Goal: Entertainment & Leisure: Browse casually

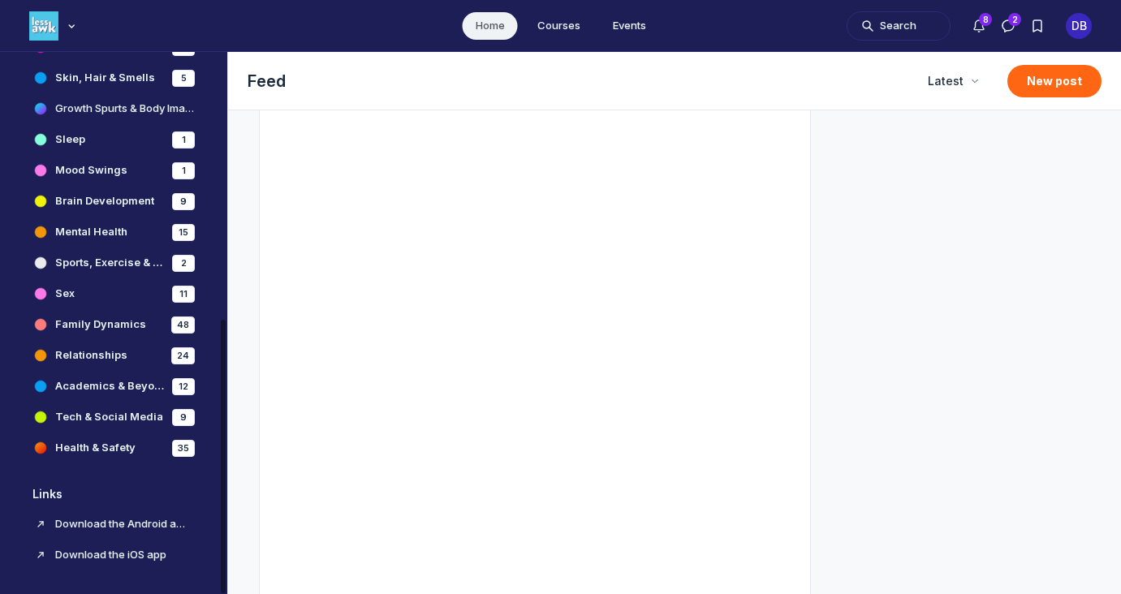
scroll to position [529, 0]
click at [116, 419] on h4 "Tech & Social Media" at bounding box center [109, 417] width 108 height 16
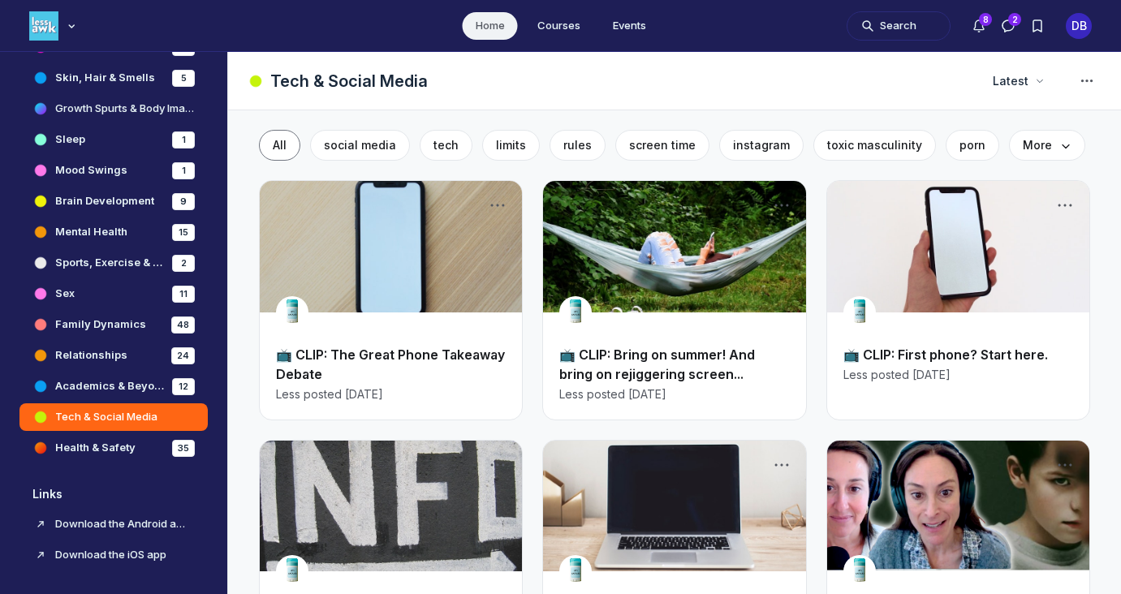
click at [328, 355] on link "📺 CLIP: The Great Phone Takeaway Debate" at bounding box center [390, 365] width 229 height 36
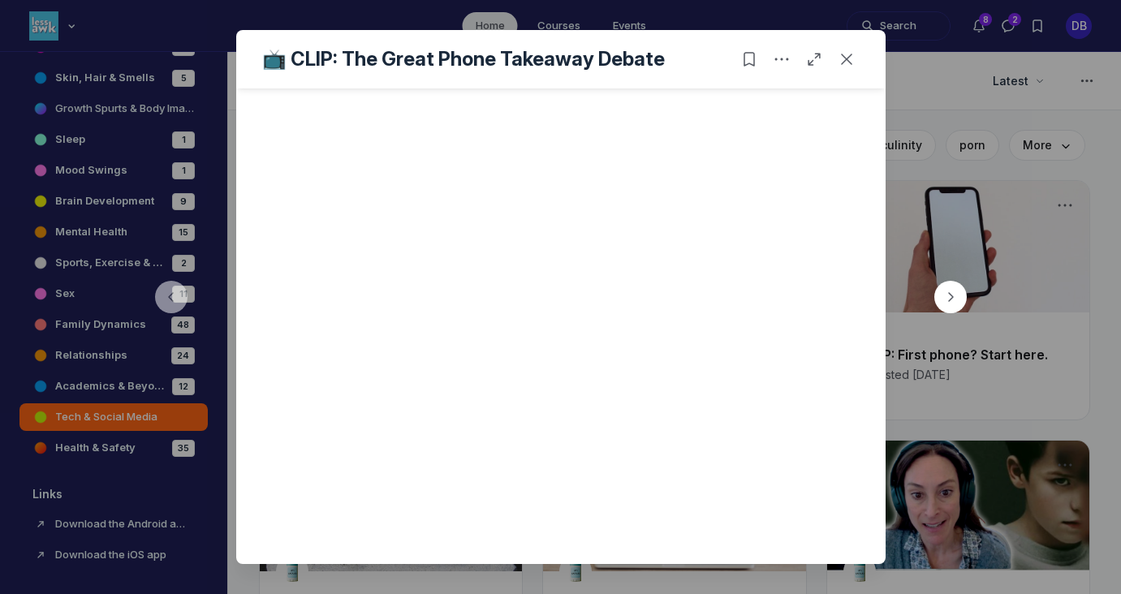
scroll to position [431, 0]
click at [847, 55] on icon "Close post" at bounding box center [847, 59] width 16 height 16
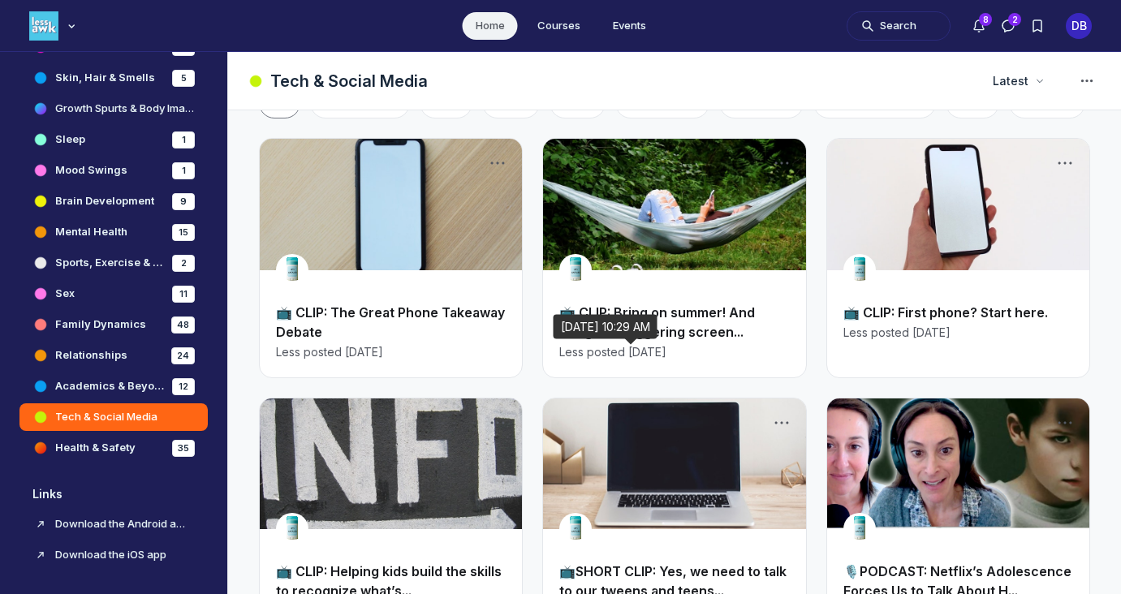
scroll to position [49, 0]
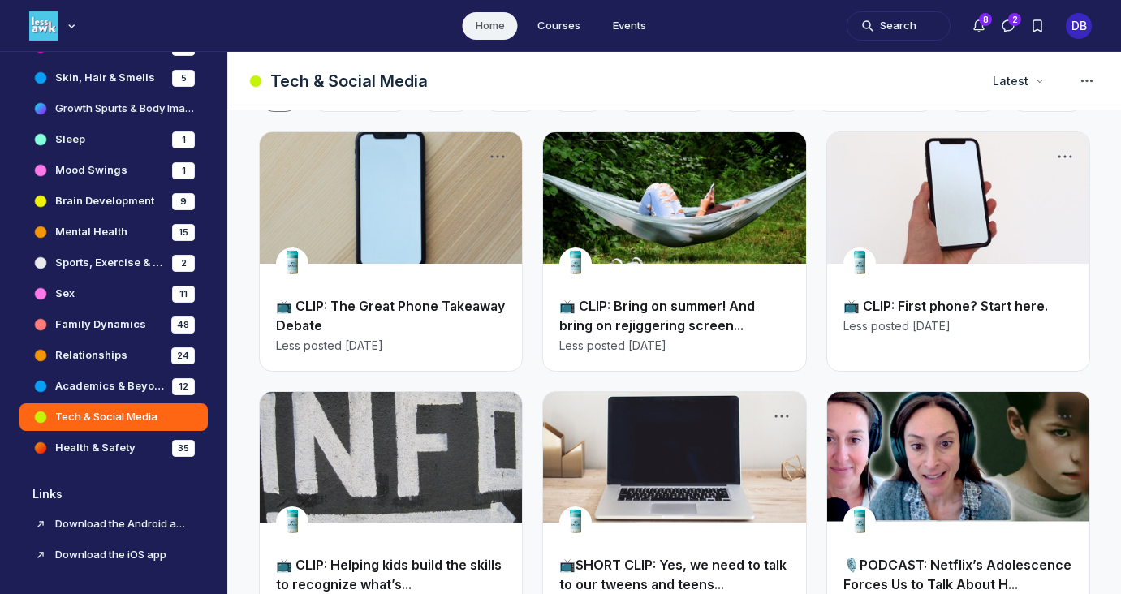
click at [952, 216] on link "Main Content" at bounding box center [959, 198] width 262 height 132
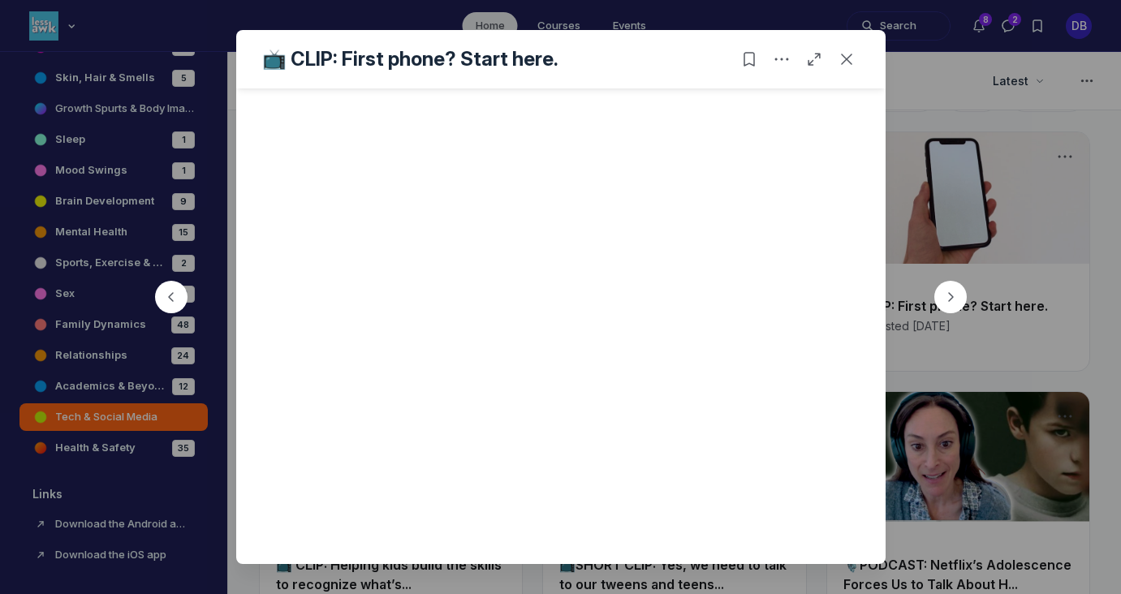
scroll to position [431, 0]
click at [842, 58] on icon "Close post" at bounding box center [847, 59] width 16 height 16
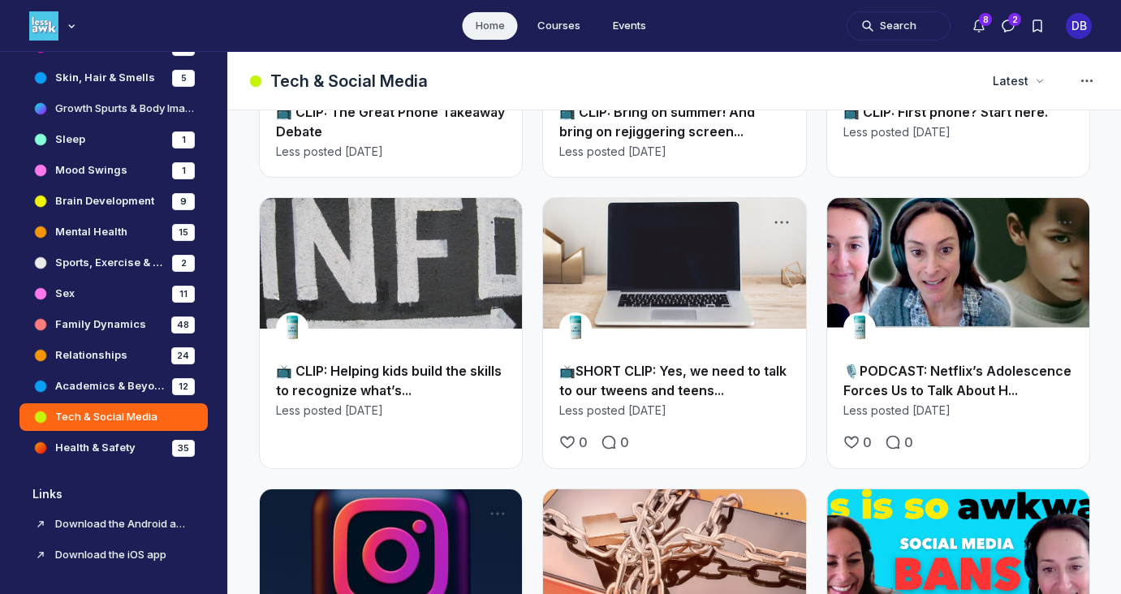
scroll to position [253, 0]
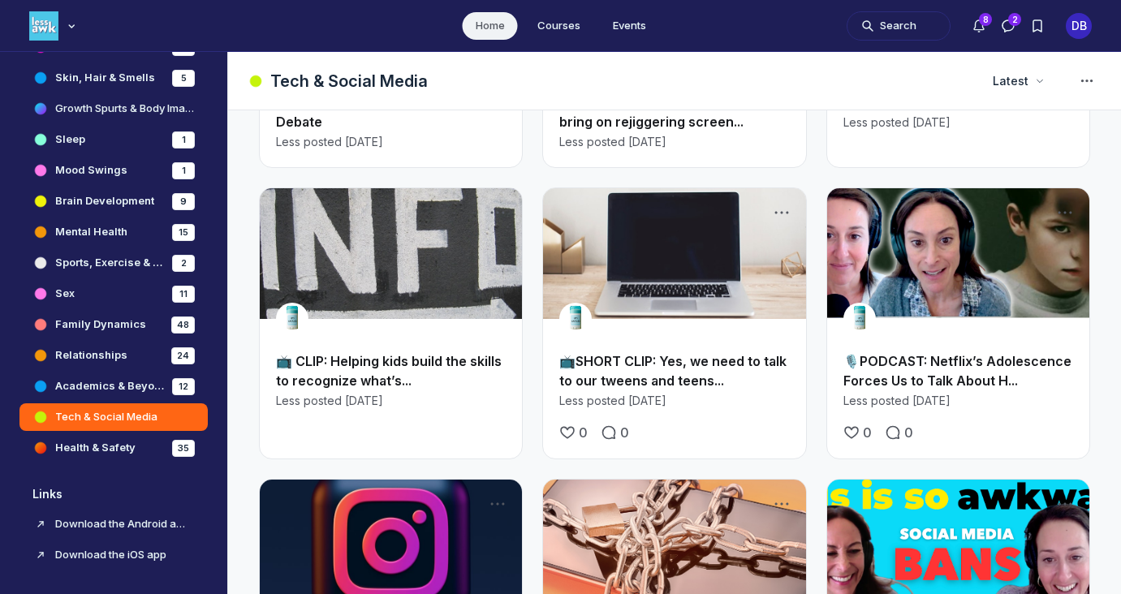
click at [417, 270] on link "Main Content" at bounding box center [391, 254] width 262 height 132
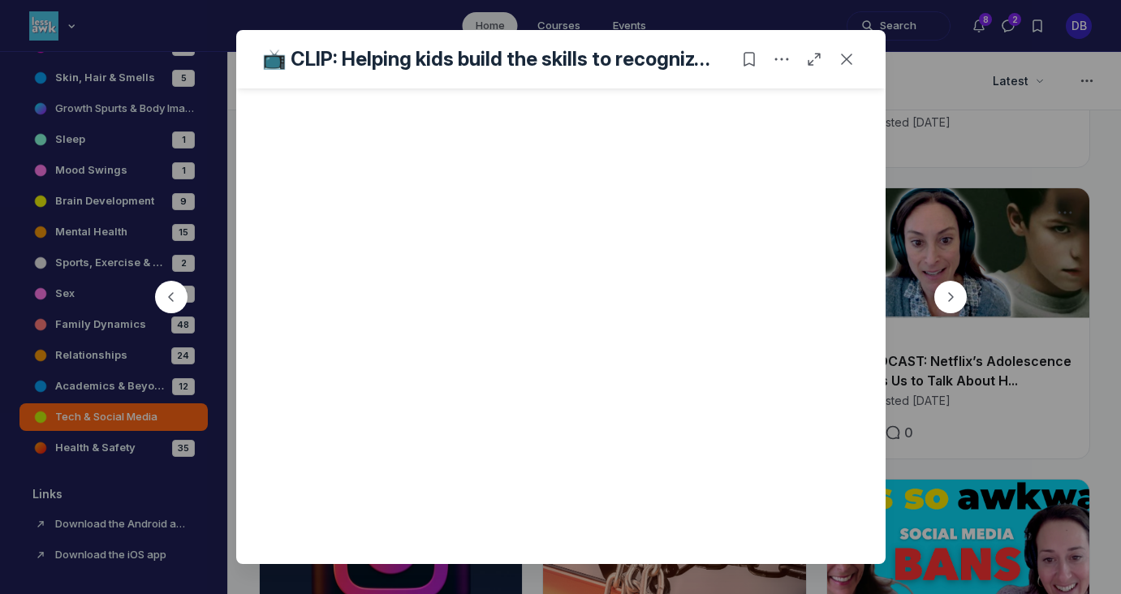
scroll to position [431, 0]
click at [847, 50] on button "Close post" at bounding box center [847, 59] width 26 height 26
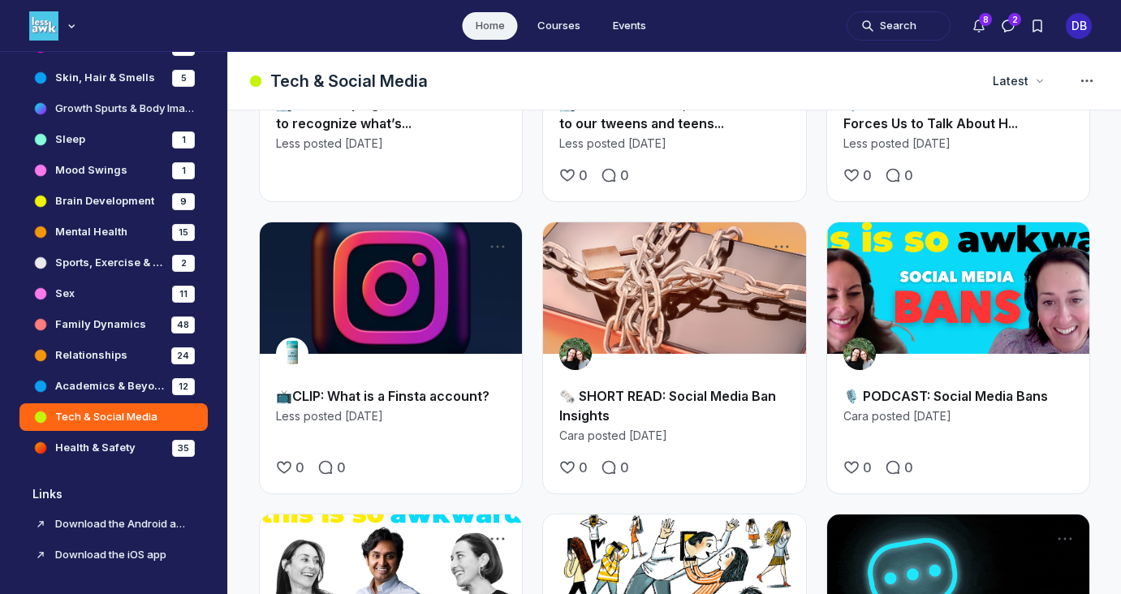
scroll to position [516, 0]
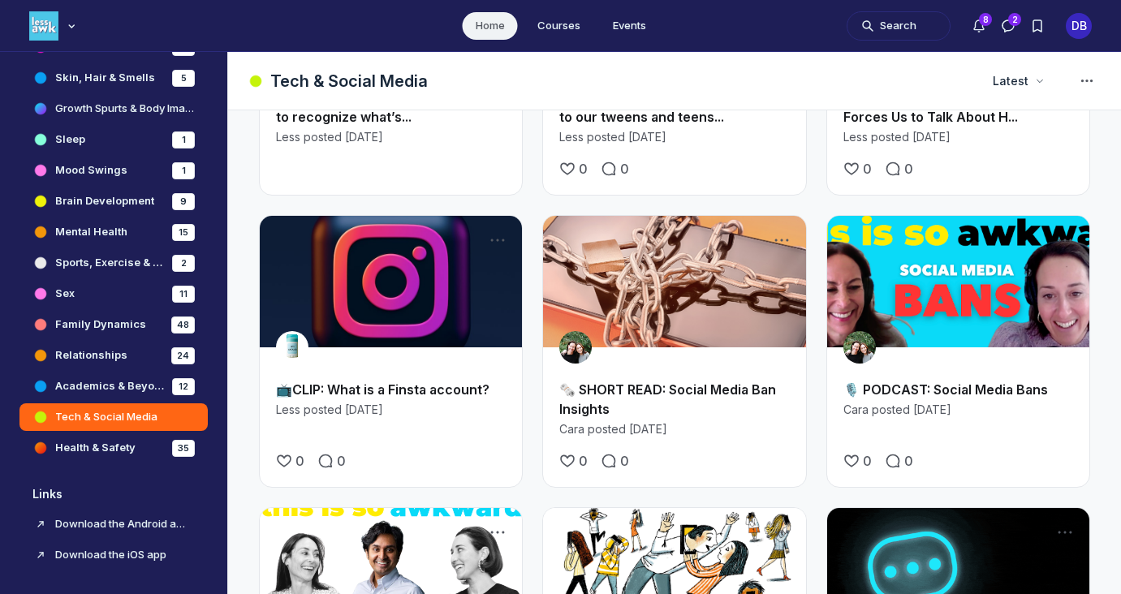
click at [413, 294] on link "Main Content" at bounding box center [391, 282] width 262 height 132
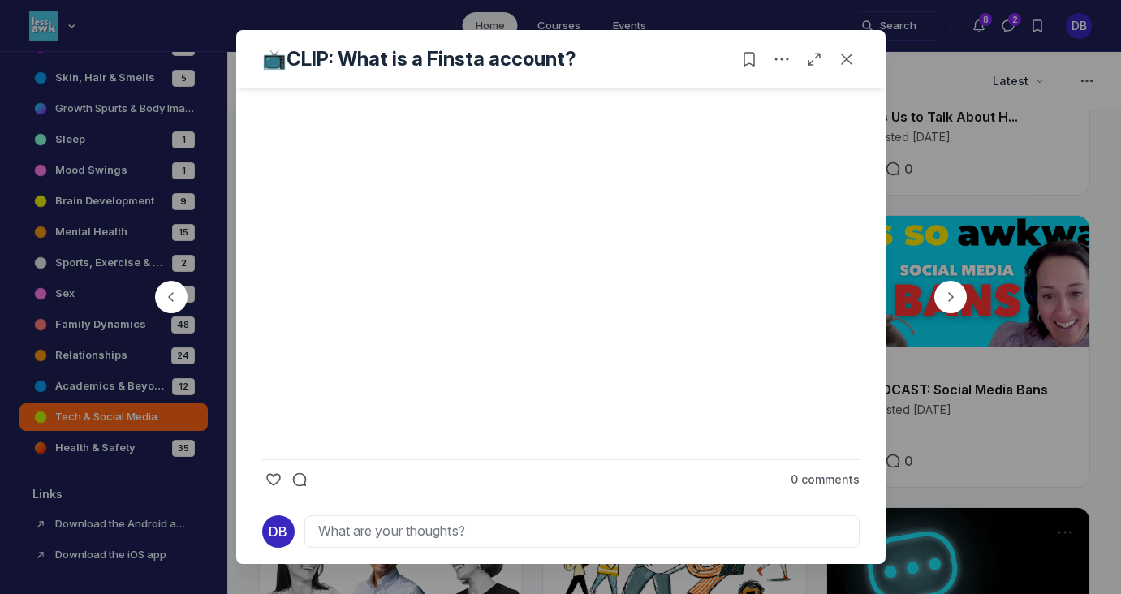
scroll to position [536, 0]
click at [856, 60] on button "Close post" at bounding box center [847, 59] width 26 height 26
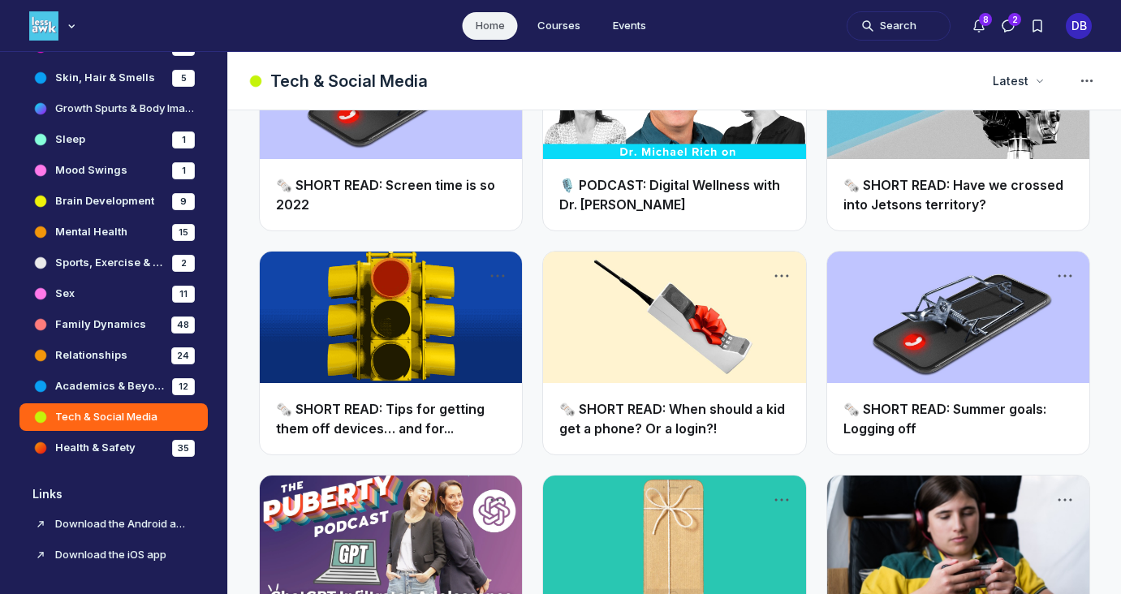
scroll to position [1242, 0]
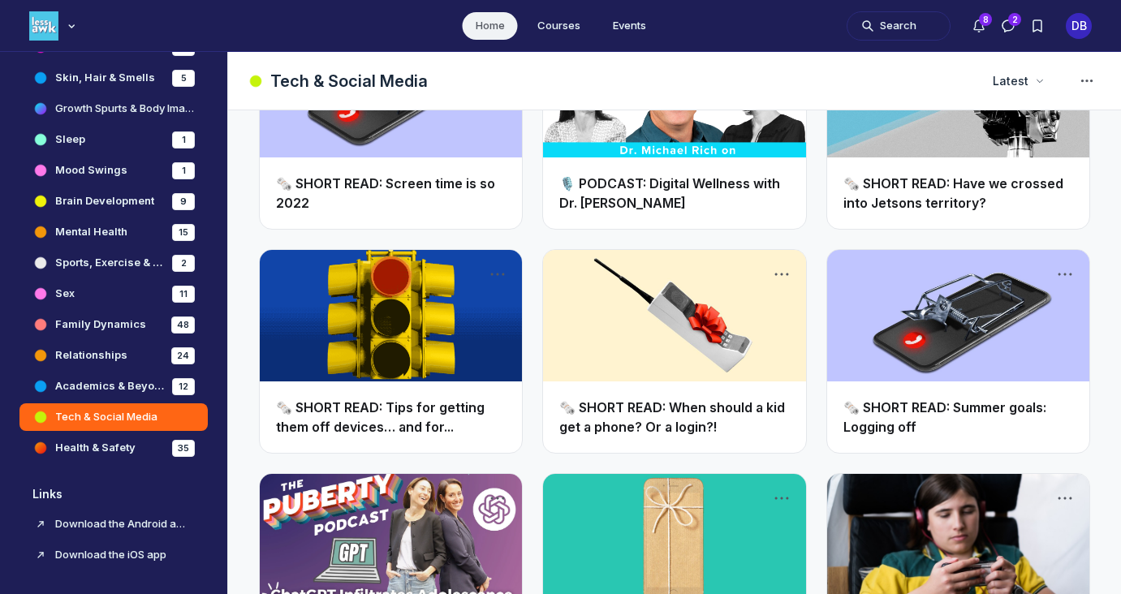
click at [627, 308] on link "Main Content" at bounding box center [674, 316] width 262 height 132
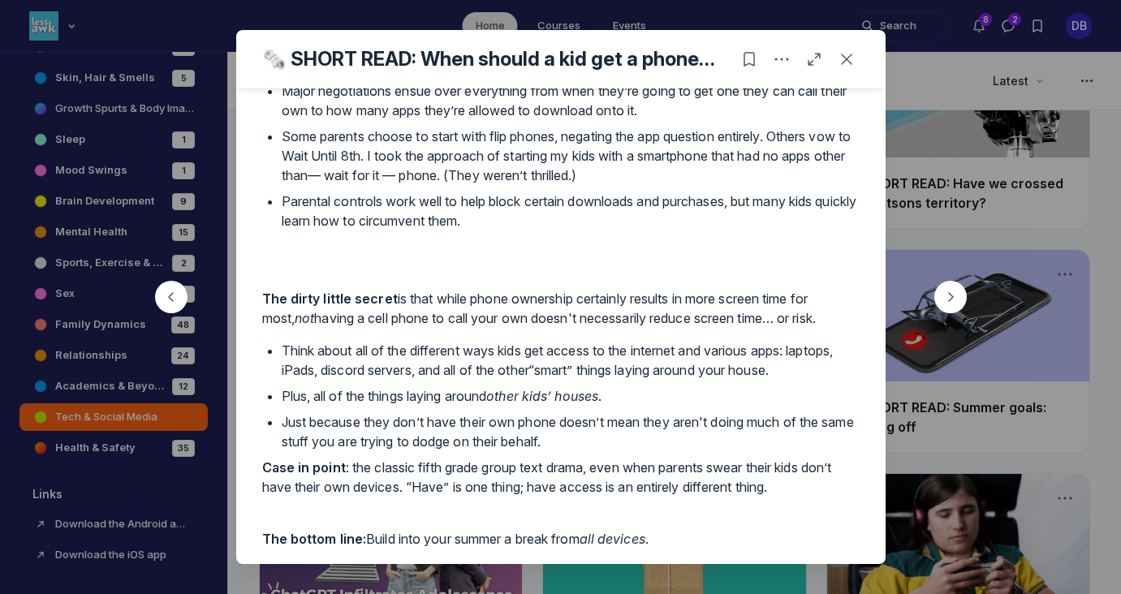
scroll to position [189, 0]
click at [841, 63] on icon "Close post" at bounding box center [847, 59] width 16 height 16
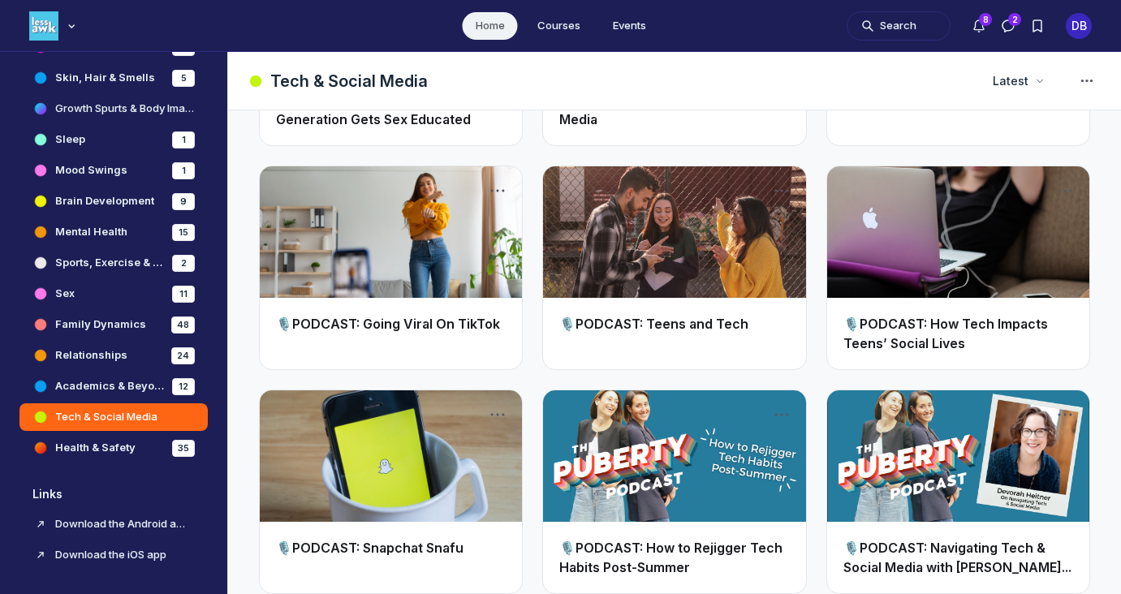
click at [681, 245] on link "Main Content" at bounding box center [674, 232] width 262 height 132
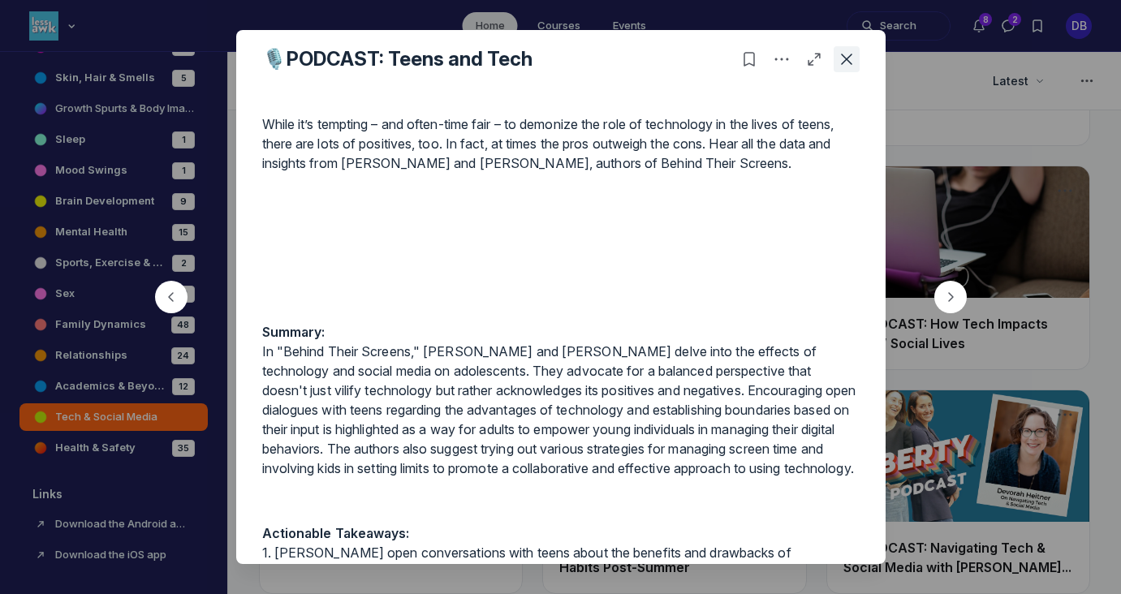
click at [844, 59] on icon "Close post" at bounding box center [847, 59] width 16 height 16
